Goal: Task Accomplishment & Management: Use online tool/utility

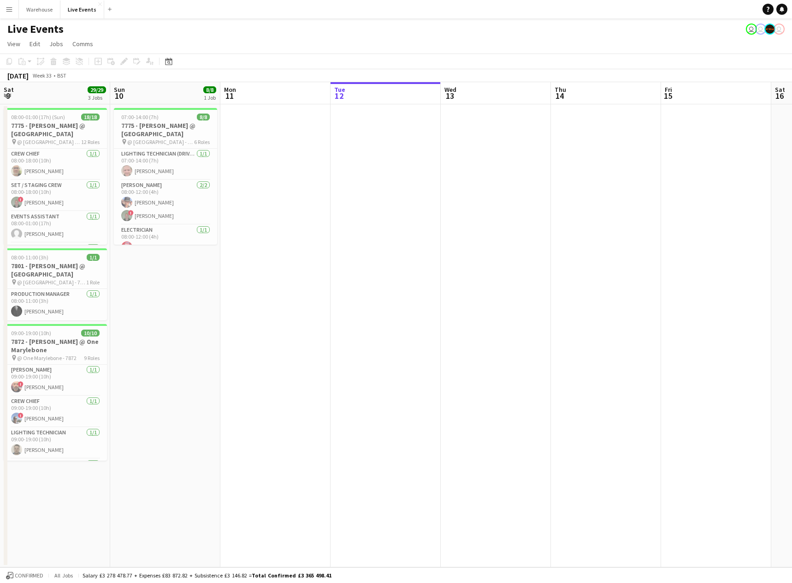
scroll to position [0, 220]
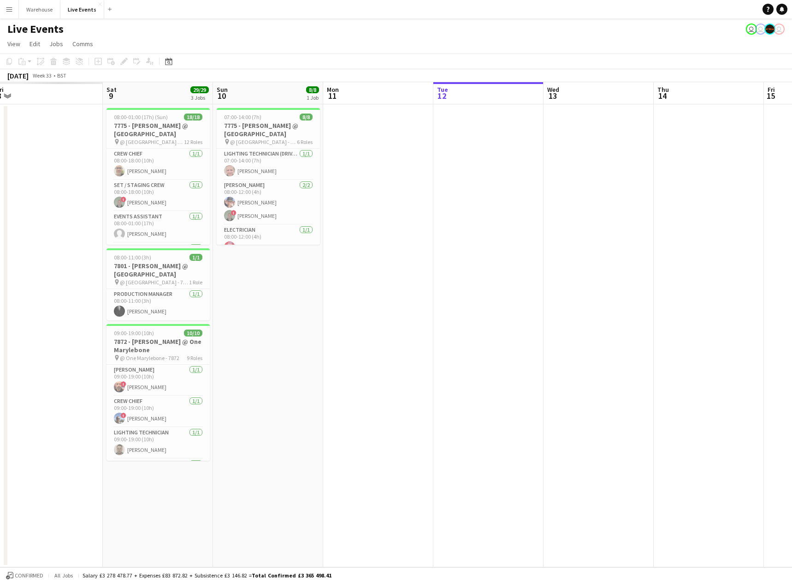
drag, startPoint x: 358, startPoint y: 249, endPoint x: 682, endPoint y: 269, distance: 324.0
click at [682, 269] on app-calendar-viewport "Wed 6 Thu 7 Fri 8 Sat 9 29/29 3 Jobs Sun 10 8/8 1 Job Mon 11 Tue 12 Wed 13 Thu …" at bounding box center [396, 324] width 792 height 485
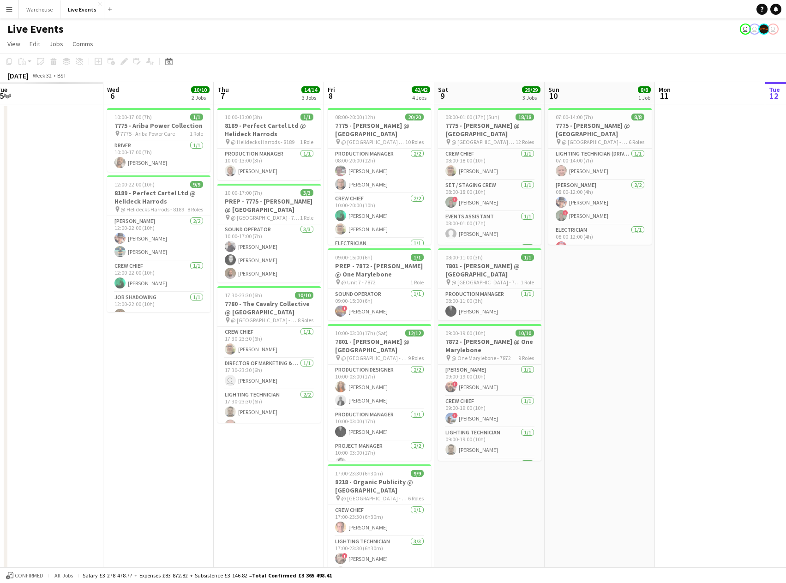
scroll to position [0, 252]
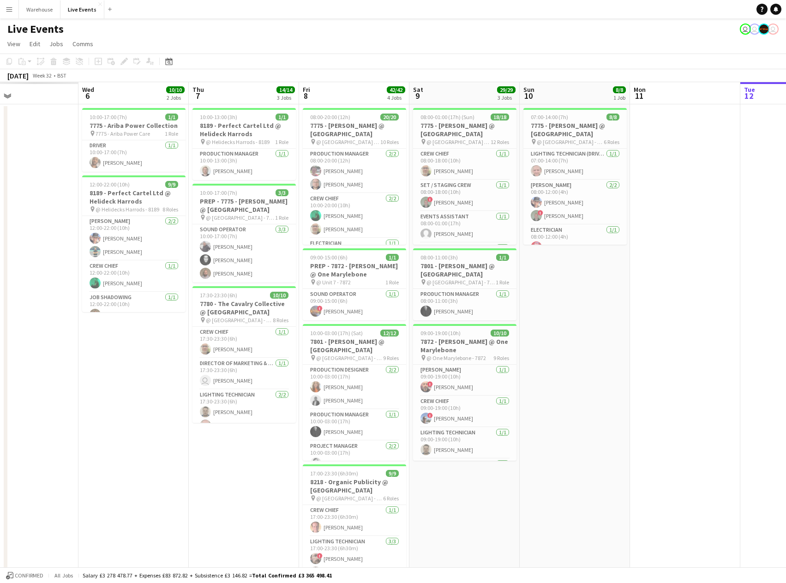
drag, startPoint x: 356, startPoint y: 305, endPoint x: 662, endPoint y: 316, distance: 306.5
click at [662, 316] on app-calendar-viewport "Sun 3 Mon 4 Tue 5 Wed 6 10/10 2 Jobs Thu 7 14/14 3 Jobs Fri 8 42/42 4 Jobs Sat …" at bounding box center [393, 351] width 786 height 538
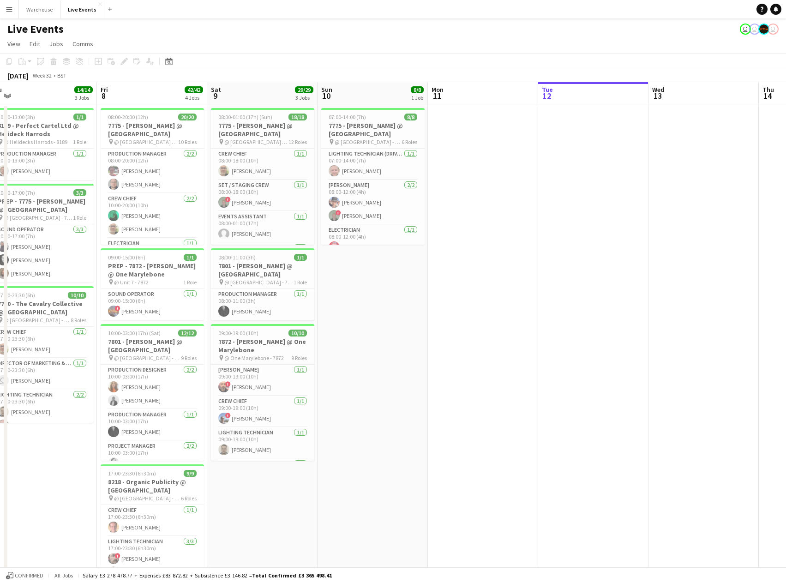
drag, startPoint x: 482, startPoint y: 362, endPoint x: 468, endPoint y: 362, distance: 13.8
click at [468, 362] on app-calendar-viewport "Sun 3 Mon 4 5/5 1 Job Tue 5 1/1 1 Job Wed 6 10/10 2 Jobs Thu 7 14/14 3 Jobs Fri…" at bounding box center [393, 351] width 786 height 538
drag, startPoint x: 689, startPoint y: 351, endPoint x: 335, endPoint y: 353, distance: 353.8
click at [335, 353] on app-calendar-viewport "Sun 3 Mon 4 5/5 1 Job Tue 5 1/1 1 Job Wed 6 10/10 2 Jobs Thu 7 14/14 3 Jobs Fri…" at bounding box center [393, 351] width 786 height 538
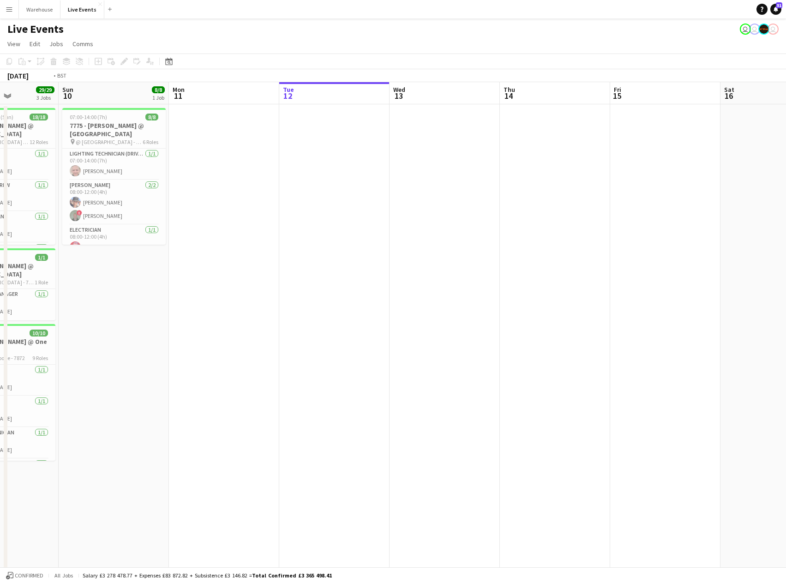
drag, startPoint x: 589, startPoint y: 339, endPoint x: 241, endPoint y: 354, distance: 348.1
click at [241, 354] on app-calendar-viewport "Thu 7 14/14 3 Jobs Fri 8 42/42 4 Jobs Sat 9 29/29 3 Jobs Sun 10 8/8 1 Job Mon 1…" at bounding box center [393, 351] width 786 height 538
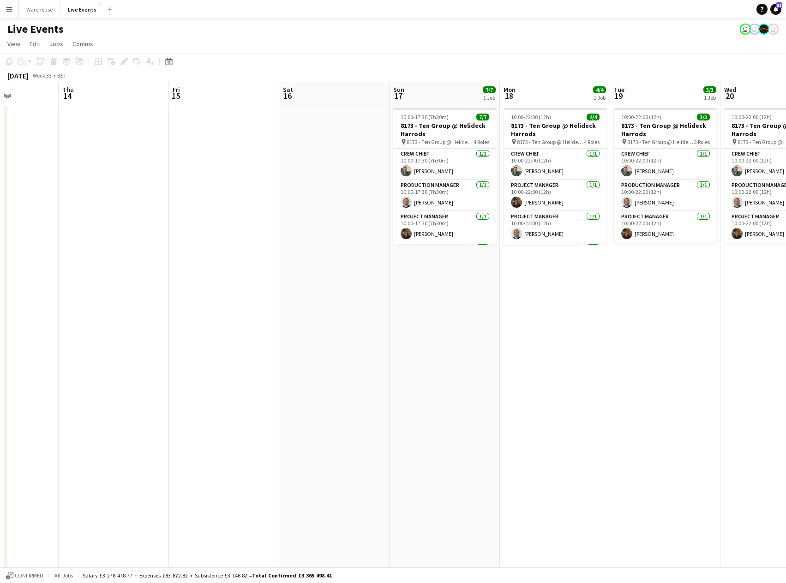
scroll to position [0, 274]
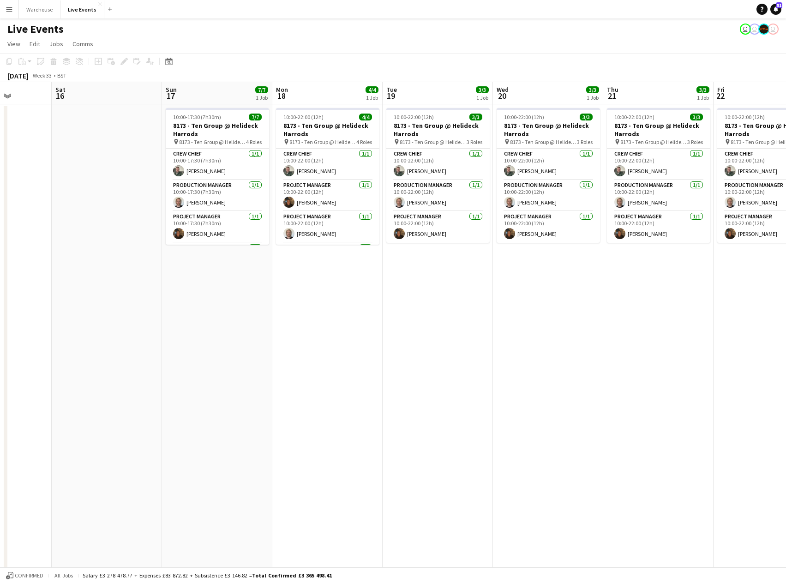
drag, startPoint x: 648, startPoint y: 333, endPoint x: 422, endPoint y: 330, distance: 225.6
click at [422, 330] on app-calendar-viewport "Wed 13 Thu 14 Fri 15 Sat 16 Sun 17 7/7 1 Job Mon 18 4/4 1 Job Tue 19 3/3 1 Job …" at bounding box center [393, 351] width 786 height 538
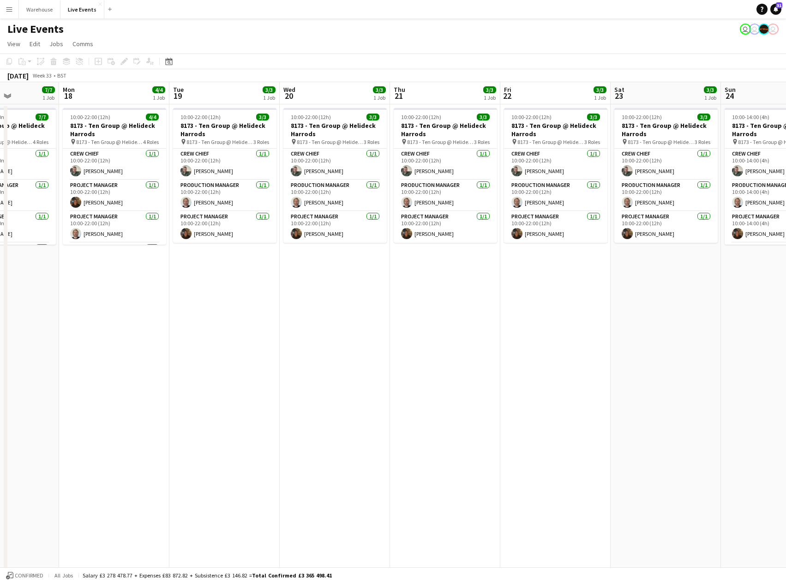
scroll to position [0, 303]
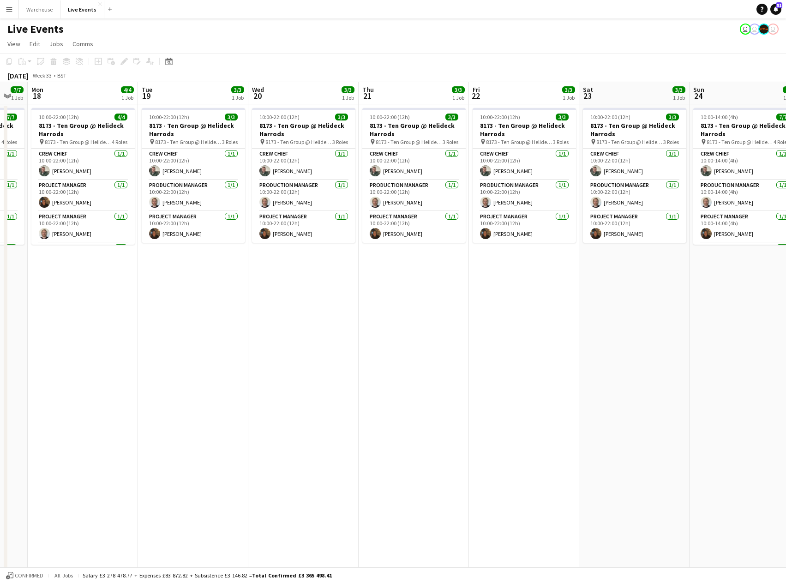
drag, startPoint x: 584, startPoint y: 330, endPoint x: 339, endPoint y: 335, distance: 244.5
click at [339, 335] on app-calendar-viewport "Fri 15 Sat 16 Sun 17 7/7 1 Job Mon 18 4/4 1 Job Tue 19 3/3 1 Job Wed 20 3/3 1 J…" at bounding box center [393, 351] width 786 height 538
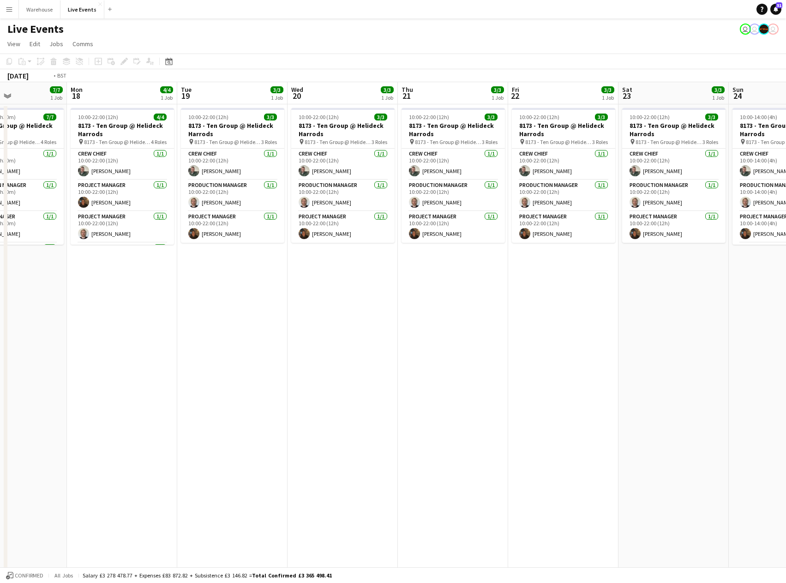
drag, startPoint x: 466, startPoint y: 340, endPoint x: 238, endPoint y: 342, distance: 228.3
click at [238, 342] on app-calendar-viewport "Fri 15 Sat 16 Sun 17 7/7 1 Job Mon 18 4/4 1 Job Tue 19 3/3 1 Job Wed 20 3/3 1 J…" at bounding box center [393, 351] width 786 height 538
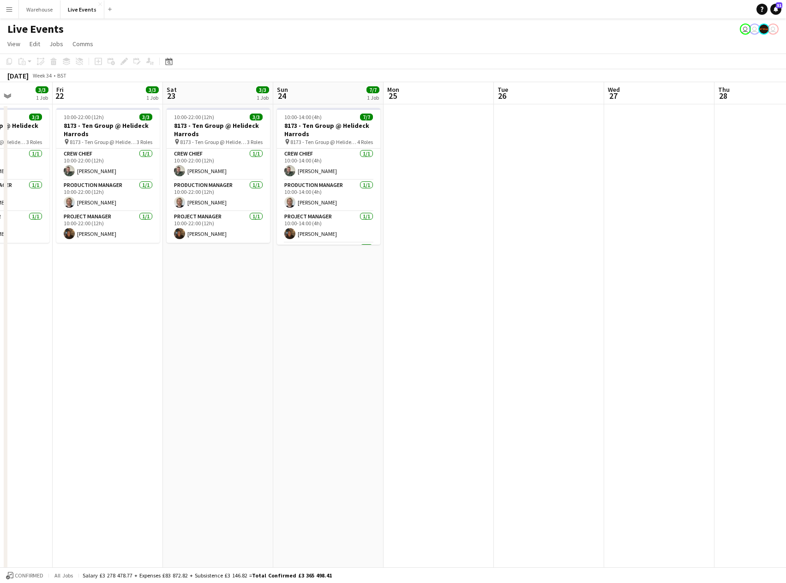
drag, startPoint x: 651, startPoint y: 339, endPoint x: 186, endPoint y: 314, distance: 466.1
click at [253, 326] on app-calendar-viewport "Tue 19 3/3 1 Job Wed 20 3/3 1 Job Thu 21 3/3 1 Job Fri 22 3/3 1 Job Sat 23 3/3 …" at bounding box center [393, 351] width 786 height 538
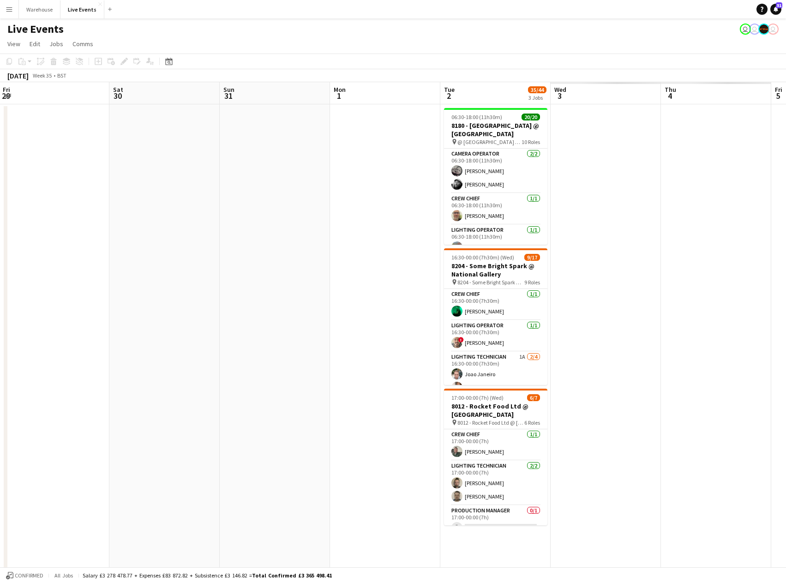
drag, startPoint x: 218, startPoint y: 331, endPoint x: 185, endPoint y: 329, distance: 33.3
click at [189, 330] on app-calendar-viewport "Mon 25 Tue 26 Wed 27 Thu 28 Fri 29 Sat 30 Sun 31 Mon 1 Tue 2 35/44 3 Jobs Wed 3…" at bounding box center [393, 351] width 786 height 538
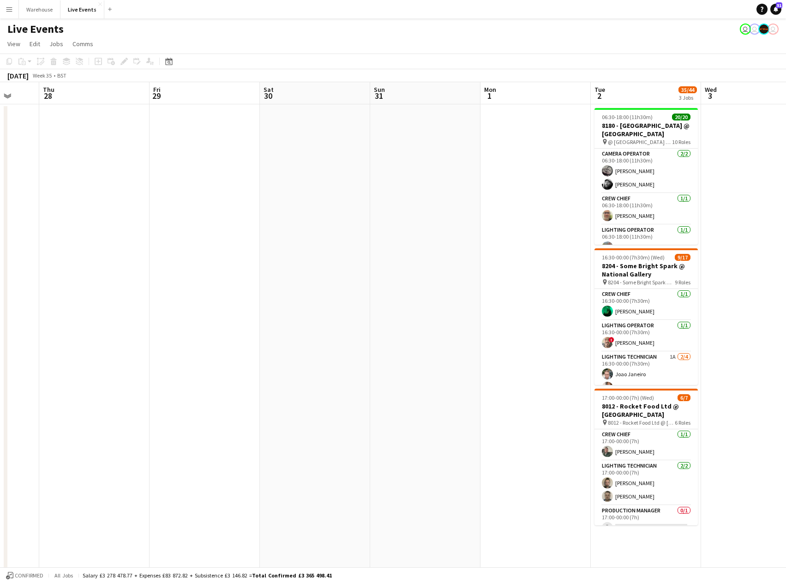
scroll to position [0, 296]
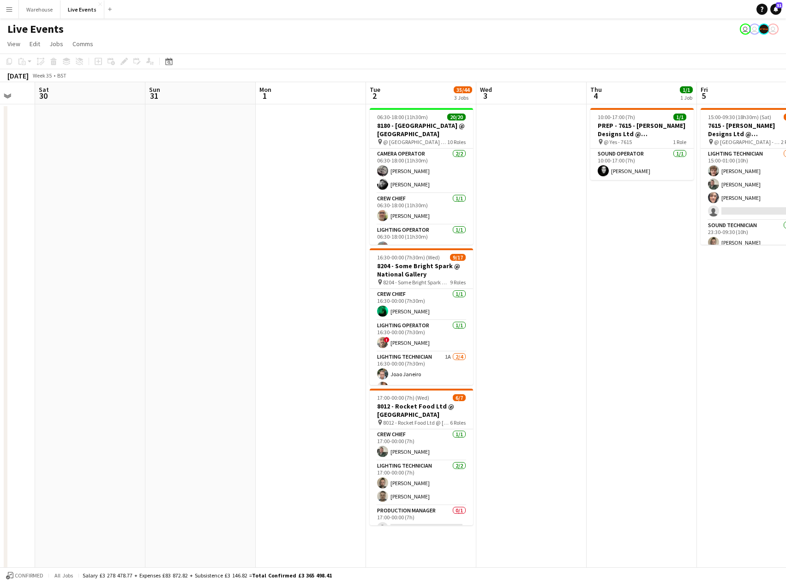
drag, startPoint x: 701, startPoint y: 368, endPoint x: 585, endPoint y: 367, distance: 115.8
click at [585, 367] on app-calendar-viewport "Wed 27 Thu 28 Fri 29 Sat 30 Sun 31 Mon 1 Tue 2 35/44 3 Jobs Wed 3 Thu 4 1/1 1 J…" at bounding box center [393, 351] width 786 height 538
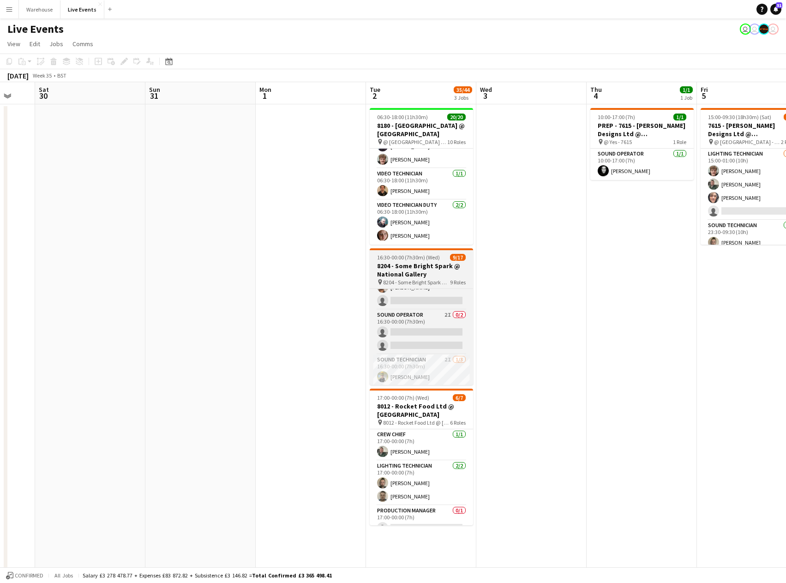
scroll to position [223, 0]
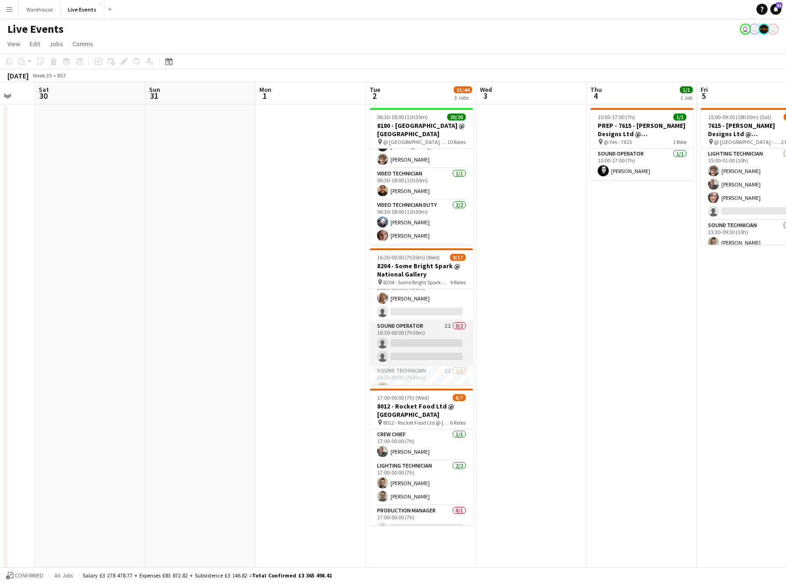
click at [454, 343] on app-card-role "Sound Operator 2I 0/2 16:30-00:00 (7h30m) single-neutral-actions single-neutral…" at bounding box center [420, 343] width 103 height 45
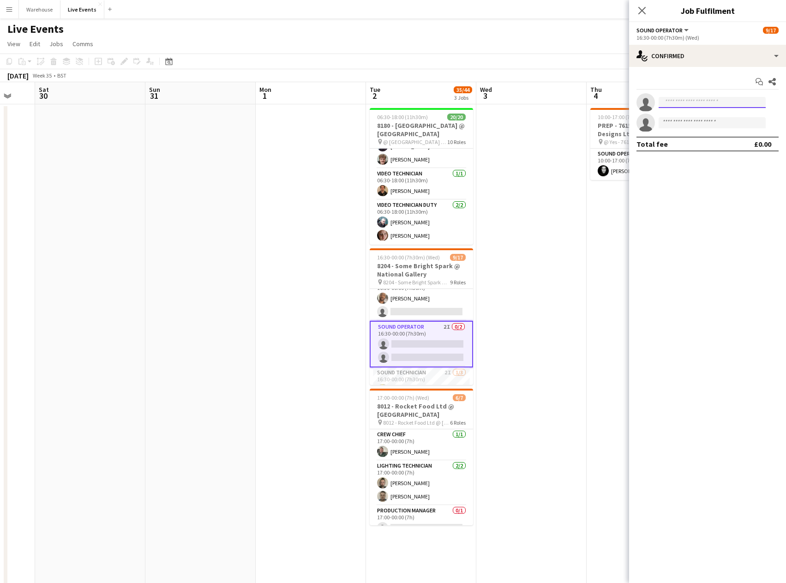
click at [740, 98] on input at bounding box center [711, 102] width 107 height 11
click at [650, 100] on icon "single-neutral-actions" at bounding box center [645, 104] width 18 height 21
click at [778, 58] on div "single-neutral-actions-check-2 Confirmed" at bounding box center [707, 56] width 157 height 22
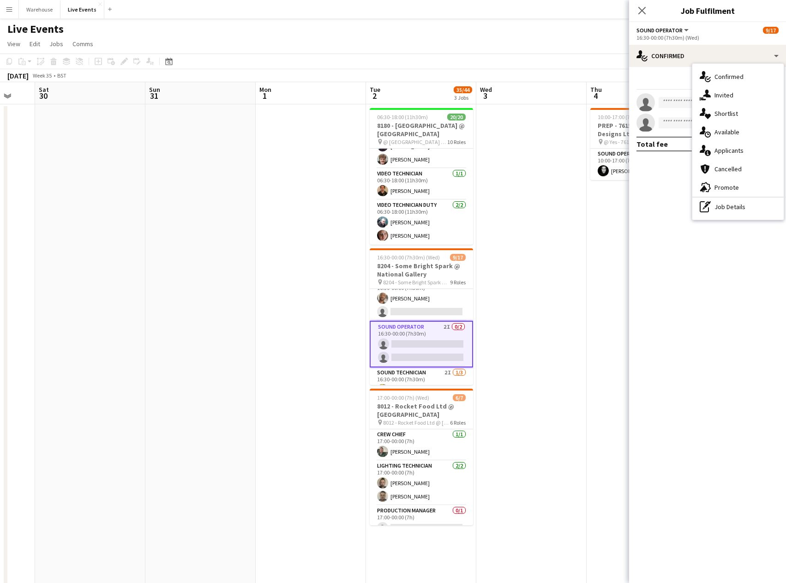
click at [655, 230] on mat-expansion-panel "check Confirmed Start chat Share single-neutral-actions single-neutral-actions …" at bounding box center [707, 325] width 157 height 516
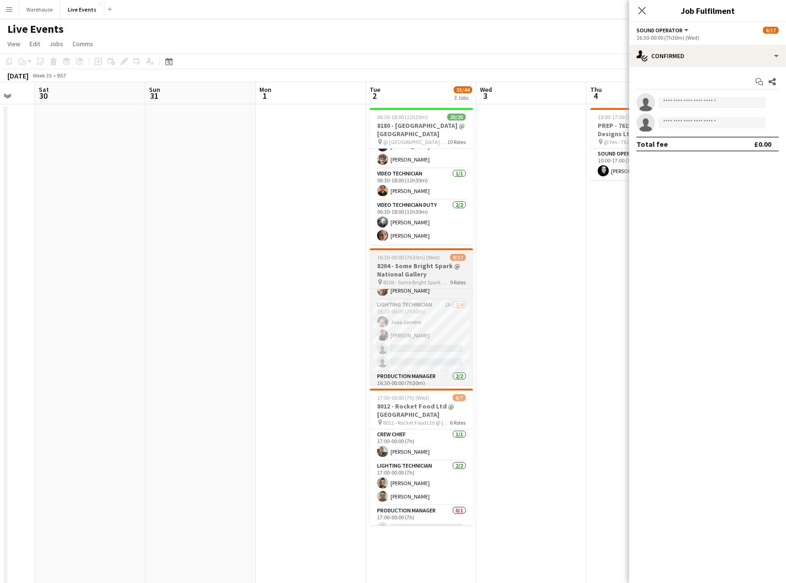
scroll to position [0, 0]
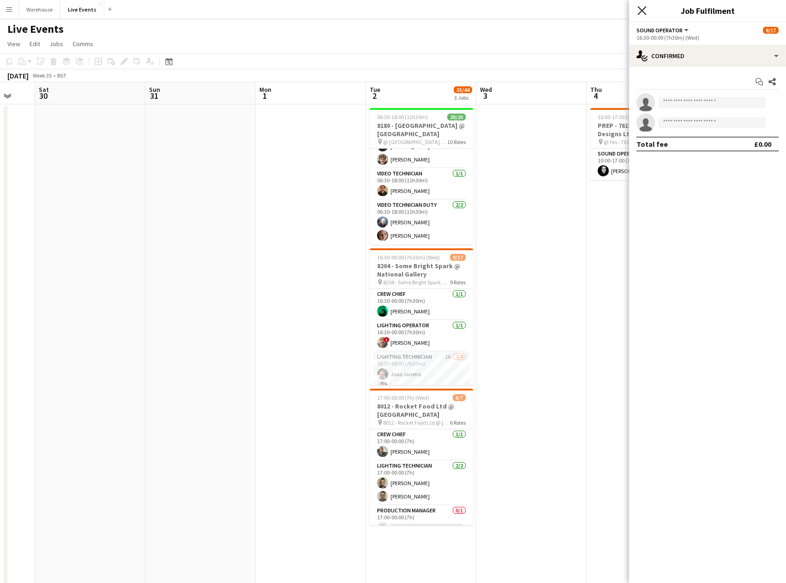
click at [639, 14] on icon at bounding box center [641, 10] width 9 height 9
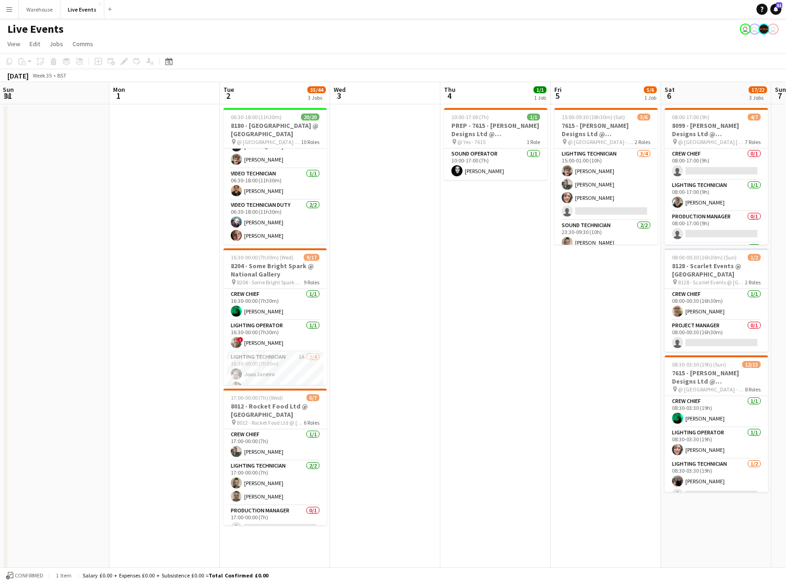
scroll to position [0, 285]
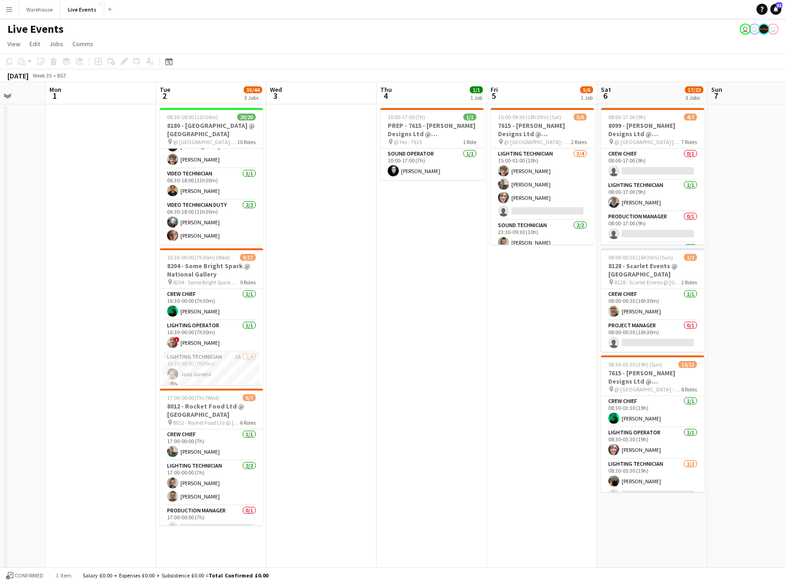
drag, startPoint x: 661, startPoint y: 360, endPoint x: 451, endPoint y: 345, distance: 210.5
click at [451, 345] on app-calendar-viewport "Fri 29 Sat 30 Sun 31 Mon 1 Tue 2 35/44 3 Jobs Wed 3 Thu 4 1/1 1 Job Fri 5 5/6 1…" at bounding box center [393, 351] width 786 height 538
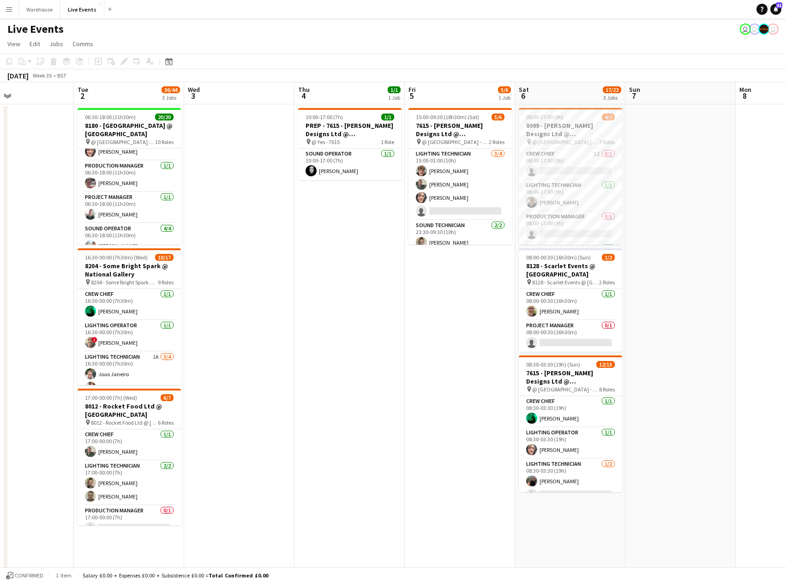
scroll to position [0, 399]
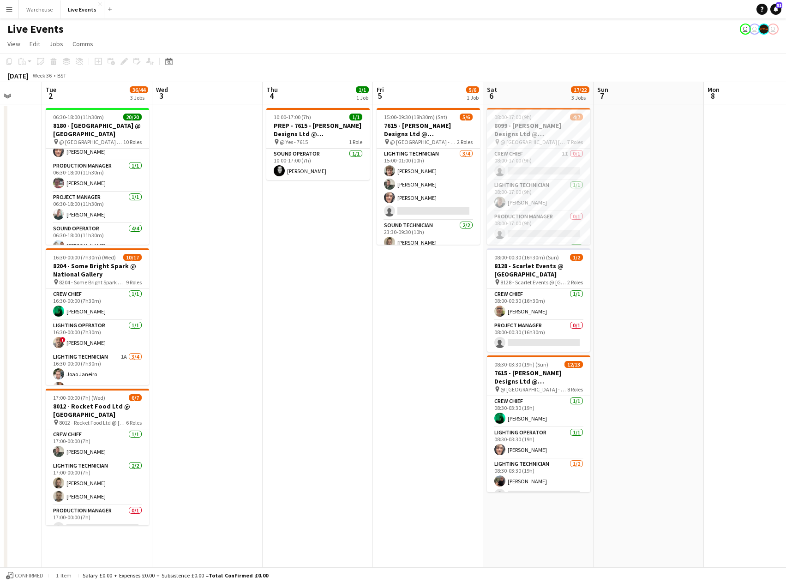
drag, startPoint x: 732, startPoint y: 178, endPoint x: 618, endPoint y: 204, distance: 116.9
click at [618, 204] on app-calendar-viewport "Fri 29 Sat 30 Sun 31 Mon 1 Tue 2 36/44 3 Jobs Wed 3 Thu 4 1/1 1 Job Fri 5 5/6 1…" at bounding box center [393, 351] width 786 height 538
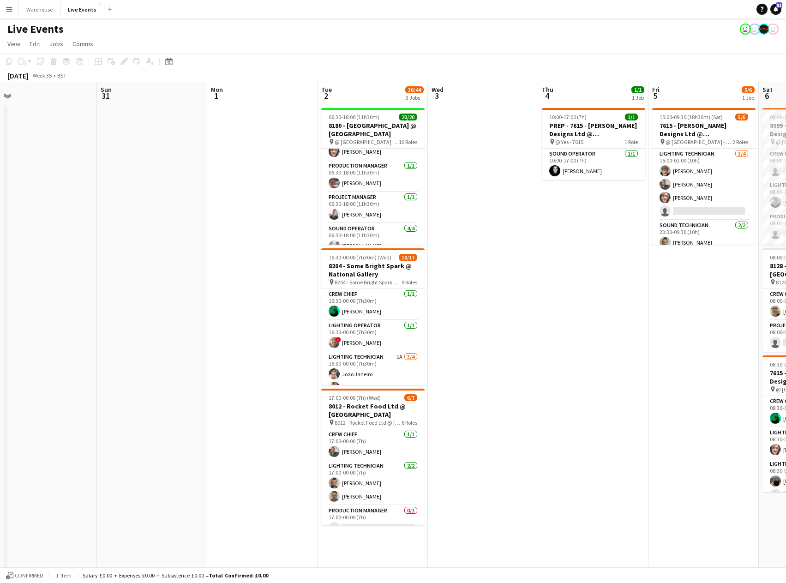
scroll to position [0, 206]
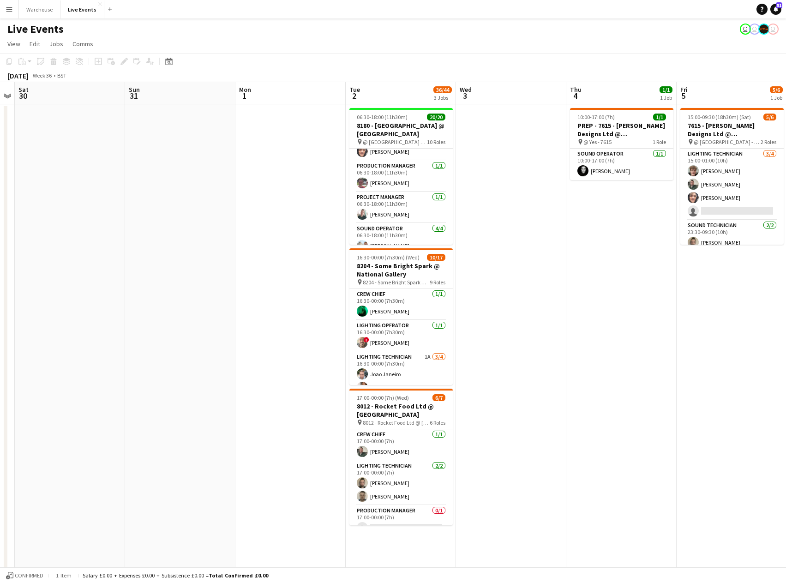
drag, startPoint x: 407, startPoint y: 379, endPoint x: 710, endPoint y: 393, distance: 303.8
click at [710, 393] on app-calendar-viewport "Thu 28 Fri 29 Sat 30 Sun 31 Mon 1 Tue 2 36/44 3 Jobs Wed 3 Thu 4 1/1 1 Job Fri …" at bounding box center [393, 351] width 786 height 538
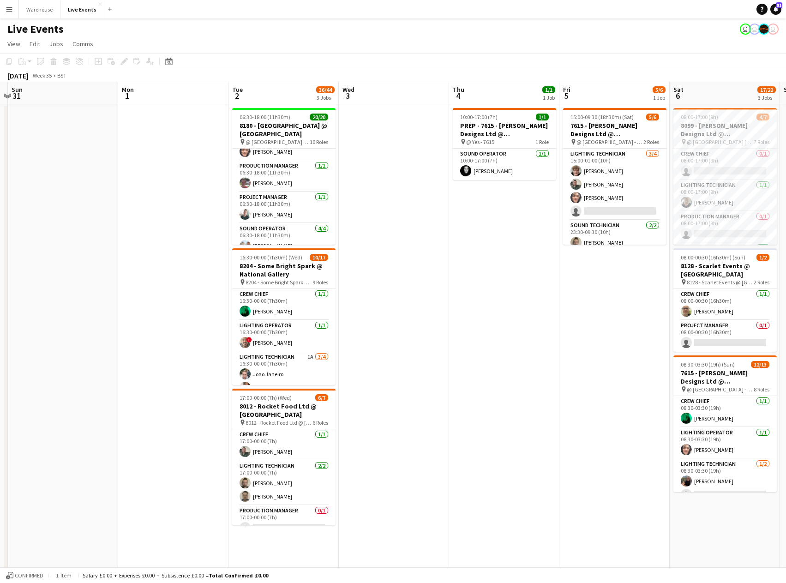
scroll to position [0, 345]
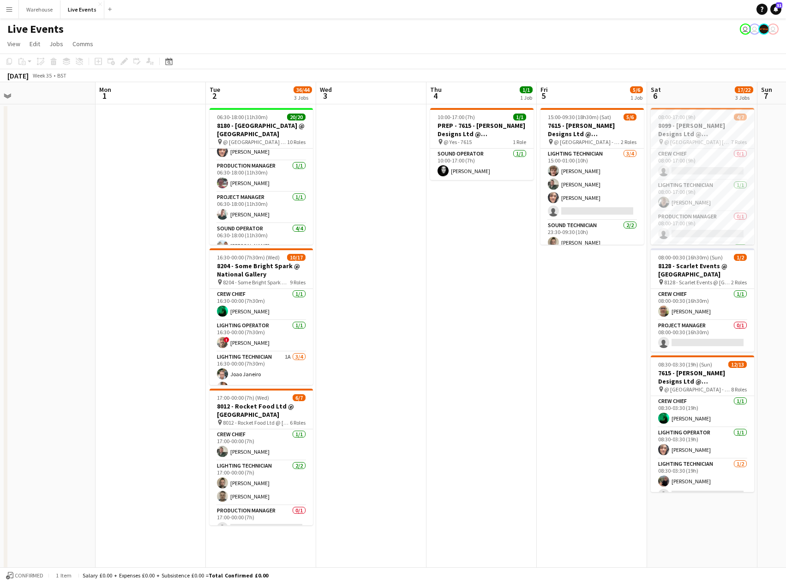
drag, startPoint x: 710, startPoint y: 393, endPoint x: 571, endPoint y: 412, distance: 141.1
click at [571, 412] on app-calendar-viewport "Thu 28 Fri 29 Sat 30 Sun 31 Mon 1 Tue 2 36/44 3 Jobs Wed 3 Thu 4 1/1 1 Job Fri …" at bounding box center [393, 351] width 786 height 538
